Goal: Information Seeking & Learning: Check status

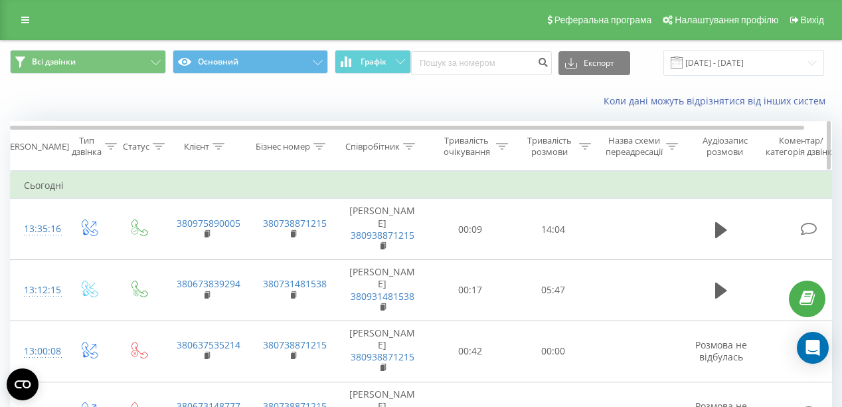
click at [415, 143] on icon at bounding box center [410, 146] width 12 height 7
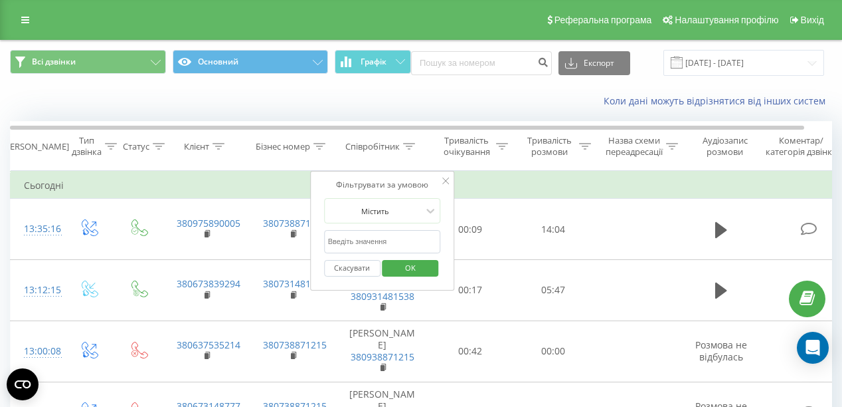
click at [401, 233] on input "text" at bounding box center [382, 241] width 117 height 23
type input "Кирило"
click at [415, 271] on span "OK" at bounding box center [410, 267] width 37 height 21
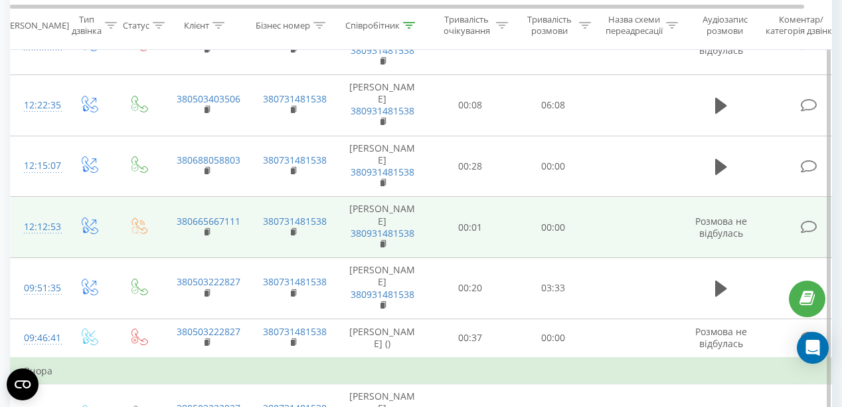
scroll to position [266, 0]
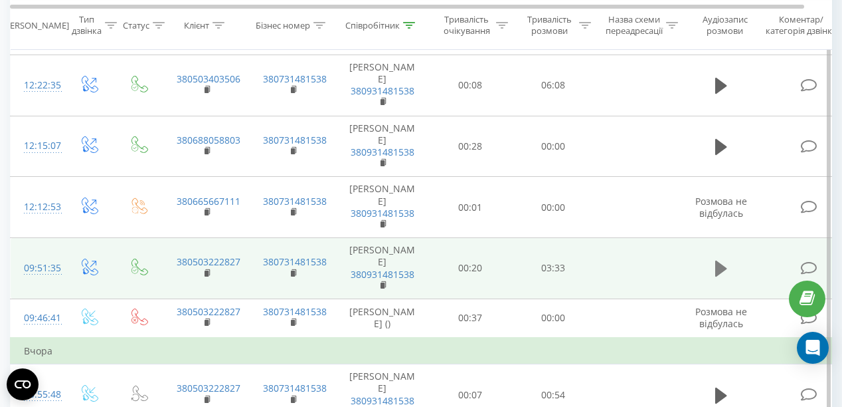
click at [423, 271] on icon at bounding box center [721, 268] width 12 height 19
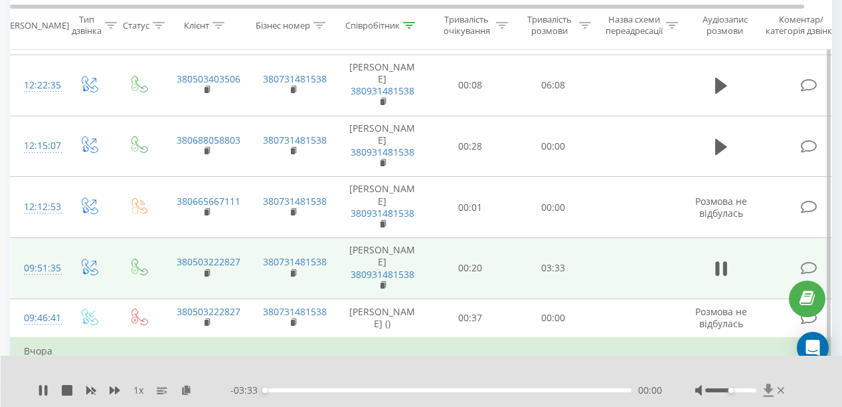
drag, startPoint x: 731, startPoint y: 389, endPoint x: 773, endPoint y: 393, distance: 41.4
click at [423, 393] on div at bounding box center [742, 389] width 92 height 13
drag, startPoint x: 727, startPoint y: 390, endPoint x: 752, endPoint y: 390, distance: 25.2
click at [423, 395] on div at bounding box center [742, 389] width 92 height 13
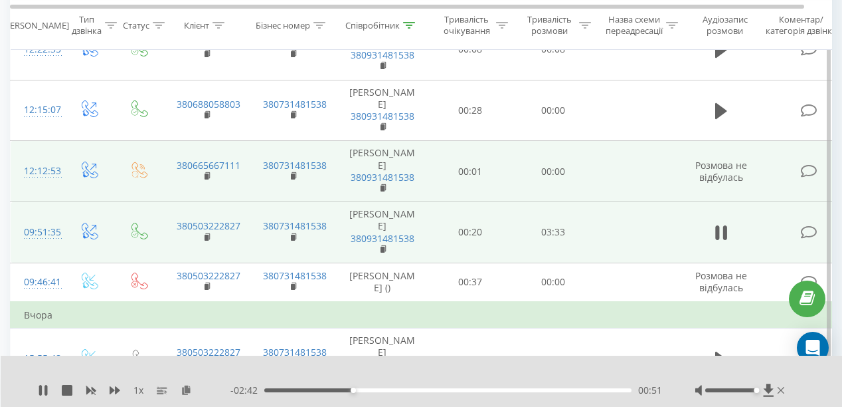
scroll to position [319, 0]
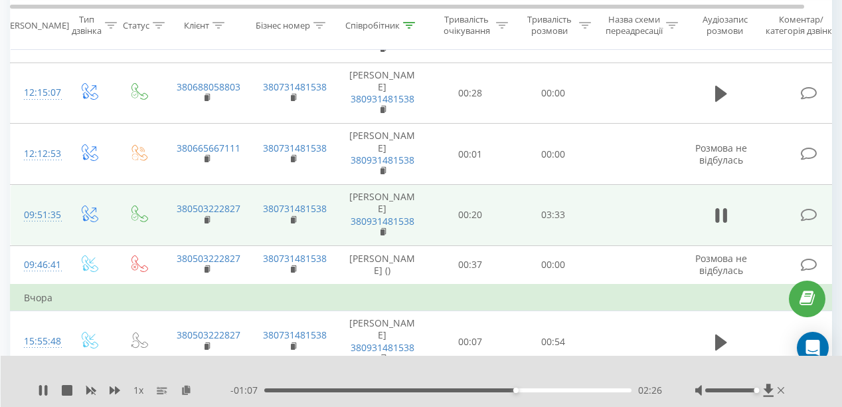
click at [136, 391] on span "1 x" at bounding box center [139, 389] width 10 height 13
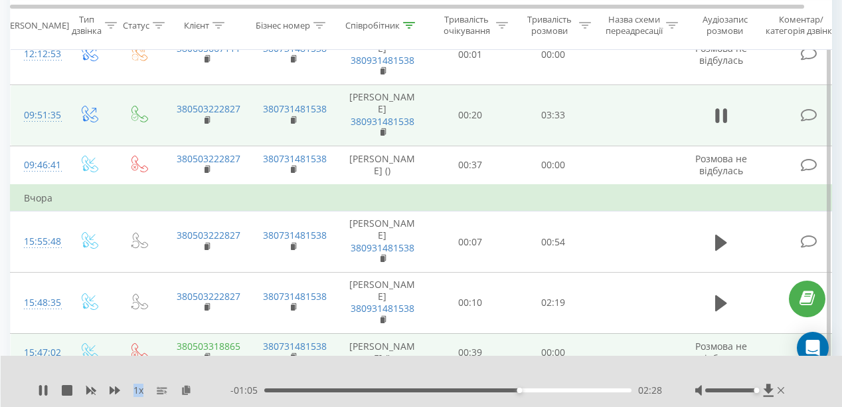
scroll to position [425, 0]
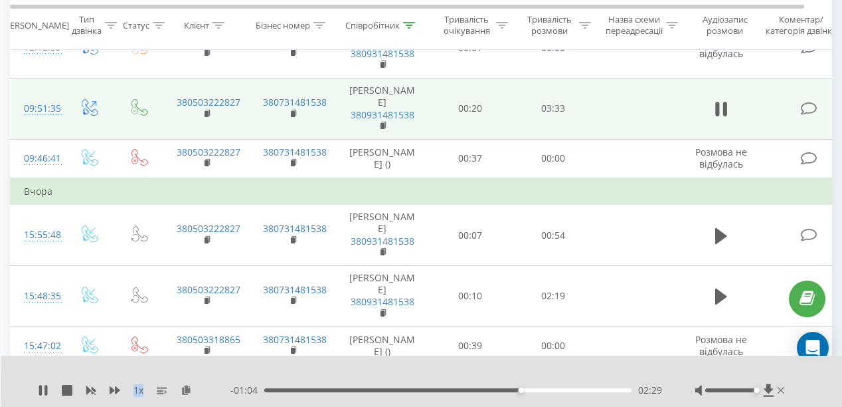
click at [142, 385] on span "1 x" at bounding box center [139, 389] width 10 height 13
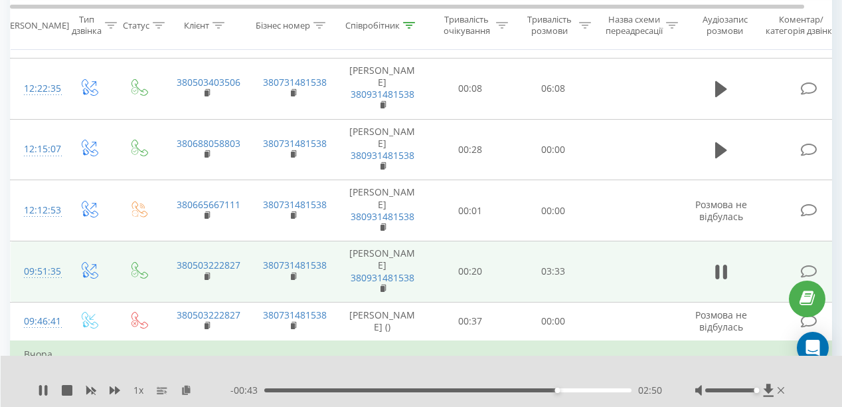
scroll to position [266, 0]
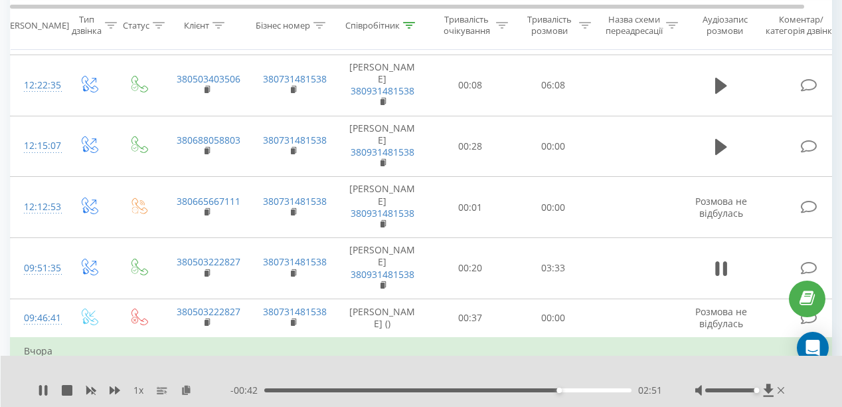
click at [138, 387] on span "1 x" at bounding box center [139, 389] width 10 height 13
click at [146, 384] on div "1 x" at bounding box center [134, 389] width 193 height 13
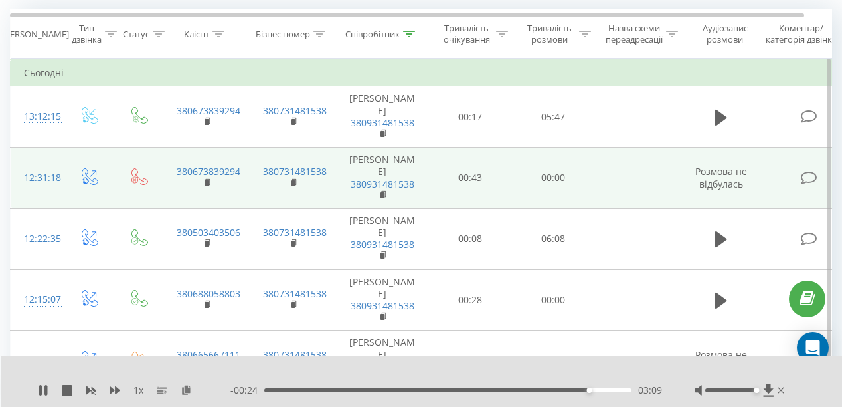
scroll to position [213, 0]
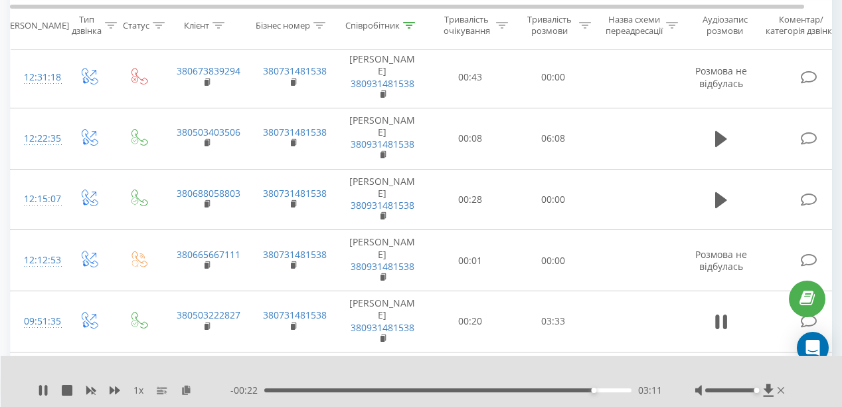
click at [138, 391] on span "1 x" at bounding box center [139, 389] width 10 height 13
drag, startPoint x: 740, startPoint y: 391, endPoint x: 775, endPoint y: 401, distance: 36.6
click at [423, 401] on div "1 x - 00:05 03:28 03:28" at bounding box center [422, 380] width 842 height 51
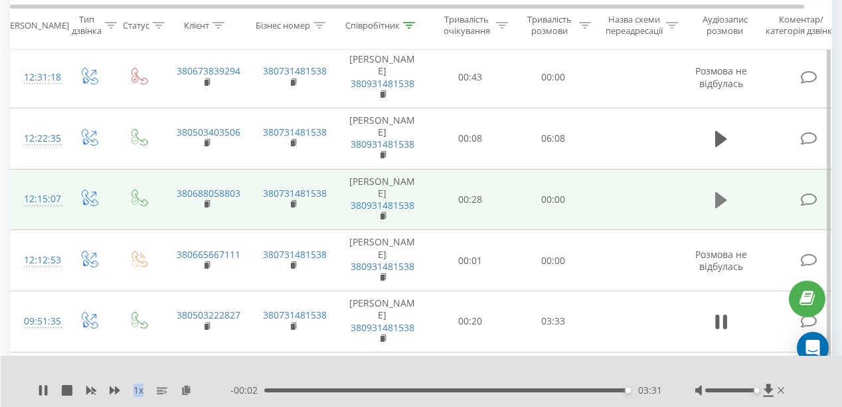
click at [423, 202] on icon at bounding box center [721, 200] width 12 height 16
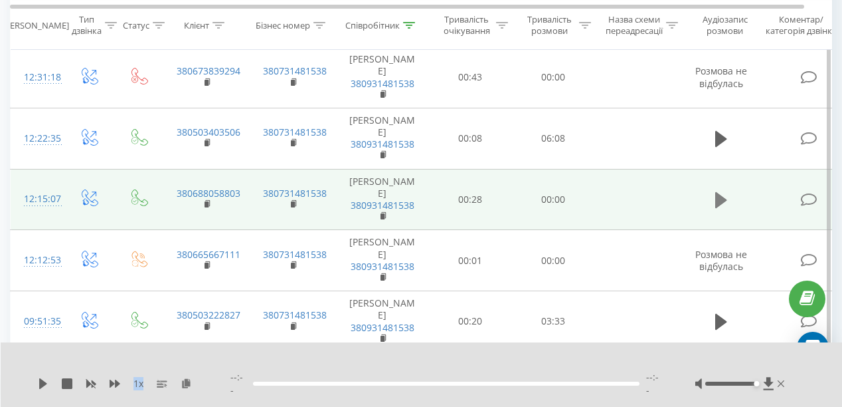
click at [423, 200] on icon at bounding box center [721, 200] width 12 height 16
click at [423, 202] on icon at bounding box center [721, 200] width 12 height 19
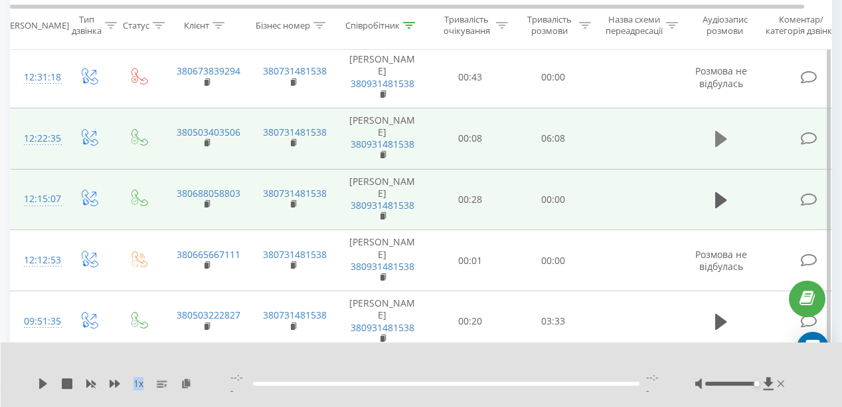
click at [423, 145] on icon at bounding box center [721, 139] width 12 height 19
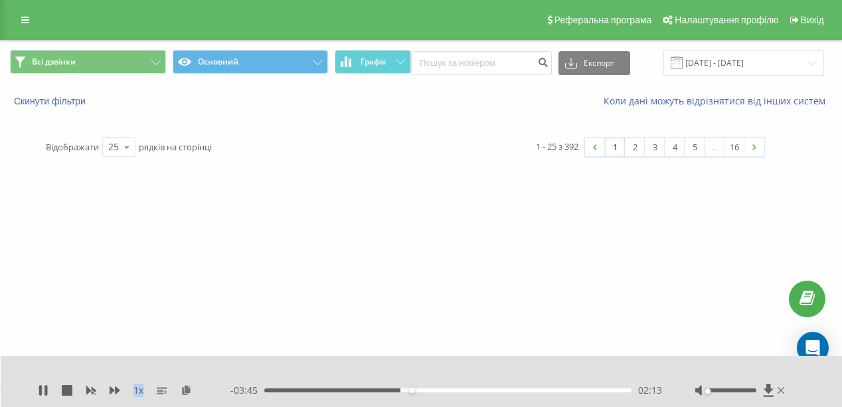
scroll to position [0, 0]
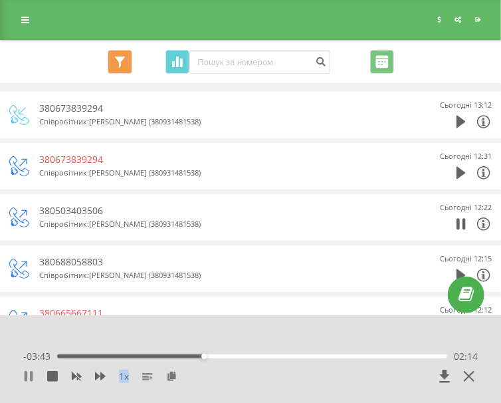
click at [27, 376] on icon at bounding box center [26, 376] width 3 height 11
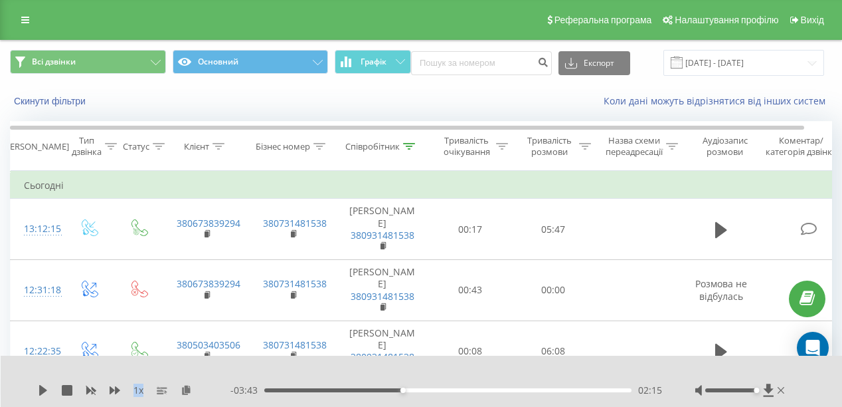
drag, startPoint x: 45, startPoint y: 386, endPoint x: 96, endPoint y: 367, distance: 54.7
click at [96, 367] on div "1 x - 03:43 02:15 02:15" at bounding box center [422, 380] width 842 height 51
click at [42, 393] on icon at bounding box center [43, 390] width 11 height 11
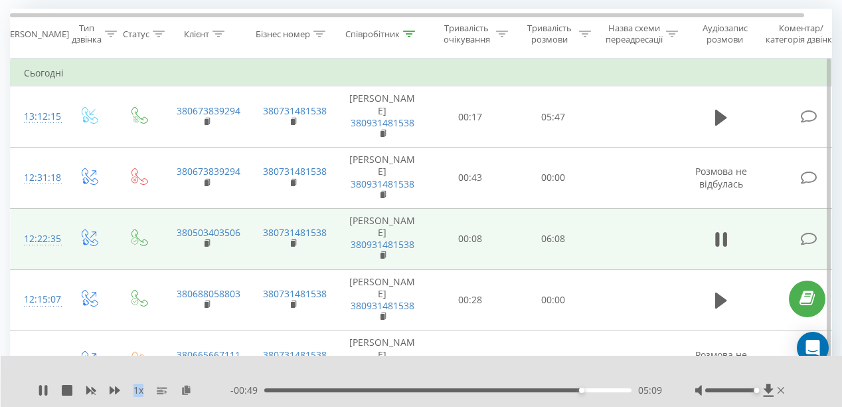
scroll to position [106, 0]
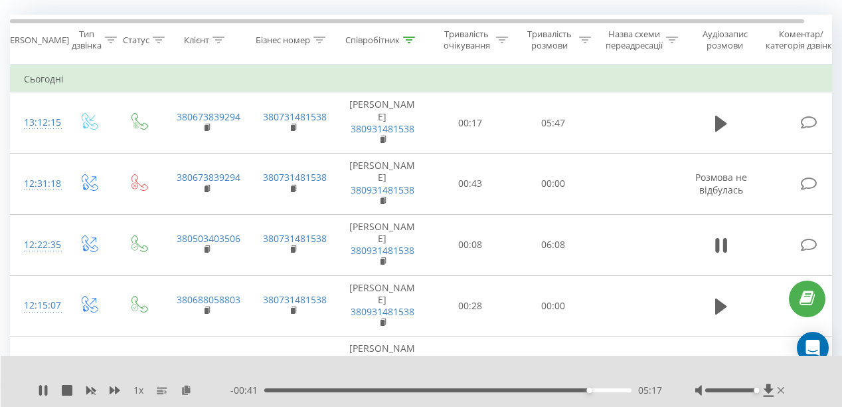
click at [316, 372] on div at bounding box center [413, 372] width 600 height 15
click at [236, 383] on span "- 00:40" at bounding box center [248, 389] width 34 height 13
click at [236, 389] on span "- 00:40" at bounding box center [248, 389] width 34 height 13
click at [237, 389] on span "- 00:39" at bounding box center [248, 389] width 34 height 13
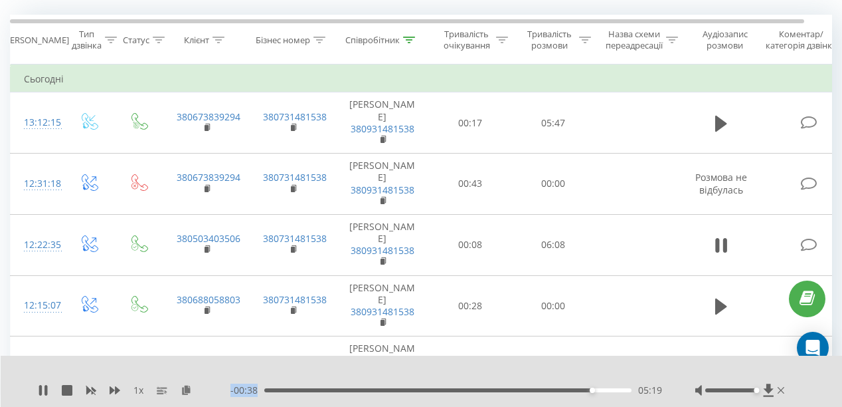
click at [247, 395] on span "- 00:38" at bounding box center [248, 389] width 34 height 13
click at [241, 388] on span "- 00:37" at bounding box center [248, 389] width 34 height 13
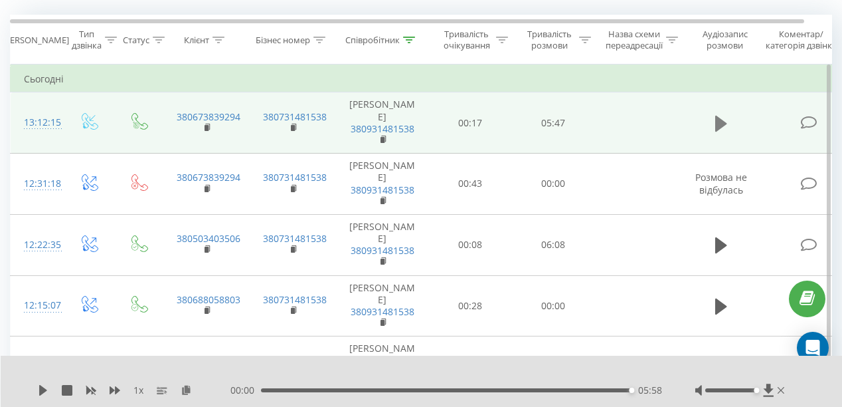
click at [423, 116] on icon at bounding box center [721, 123] width 12 height 19
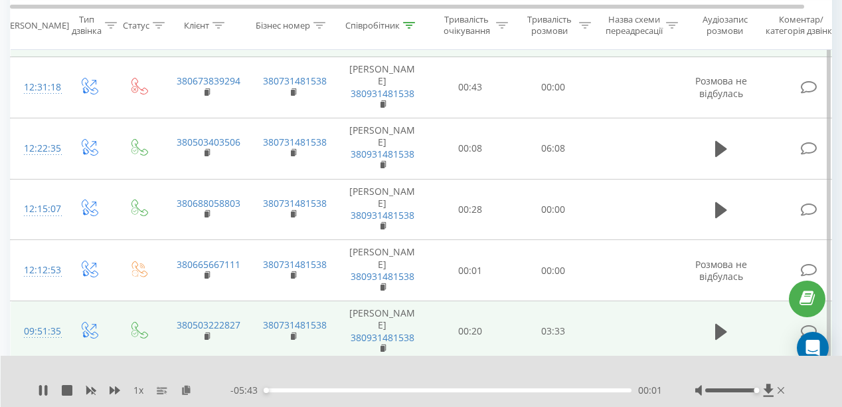
scroll to position [213, 0]
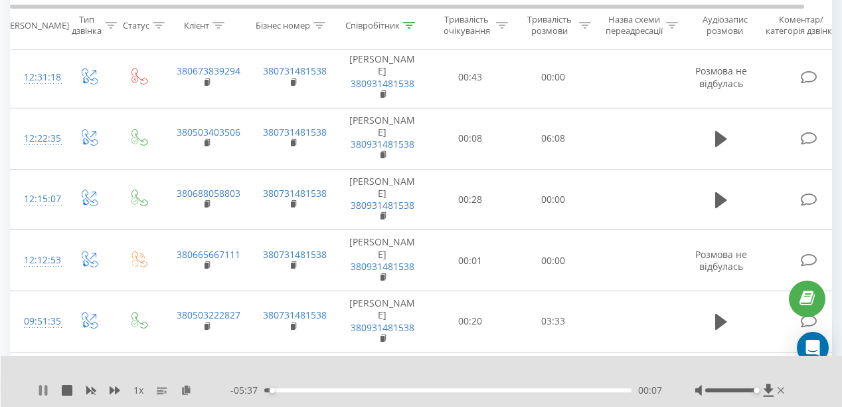
click at [39, 385] on icon at bounding box center [43, 390] width 11 height 11
click at [43, 385] on icon at bounding box center [43, 390] width 11 height 11
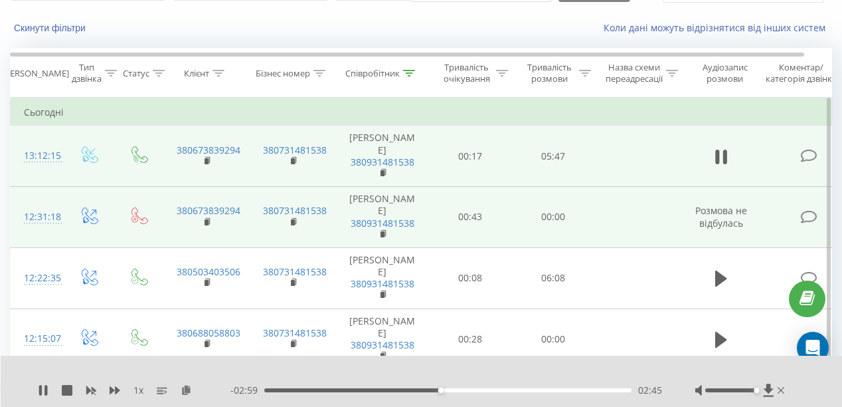
scroll to position [53, 0]
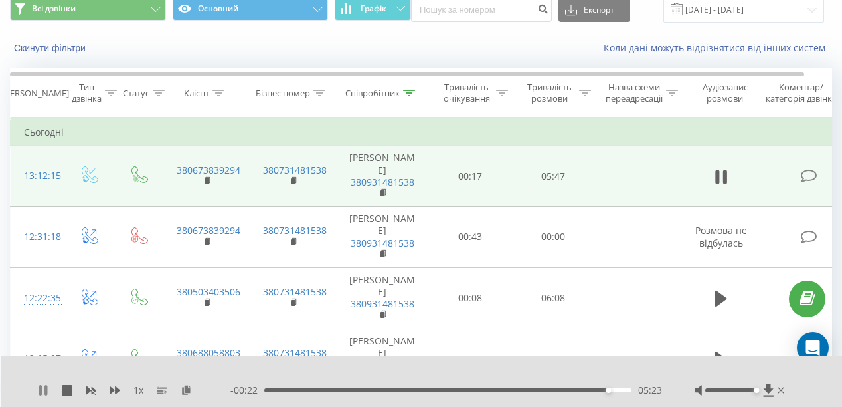
click at [38, 385] on icon at bounding box center [43, 390] width 11 height 11
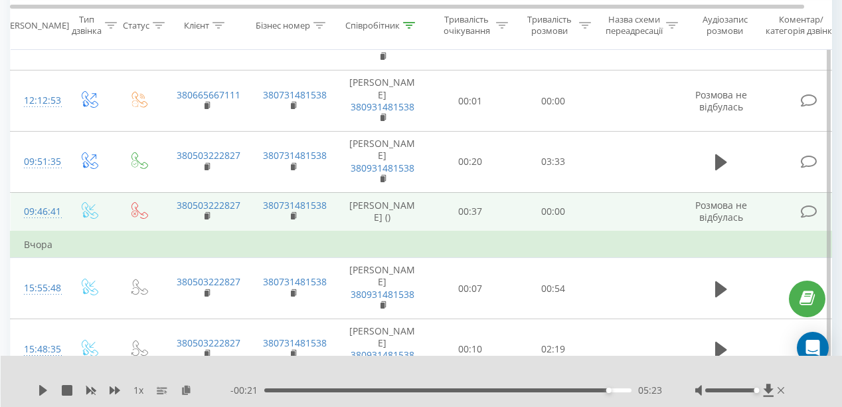
scroll to position [585, 0]
